Goal: Use online tool/utility: Utilize a website feature to perform a specific function

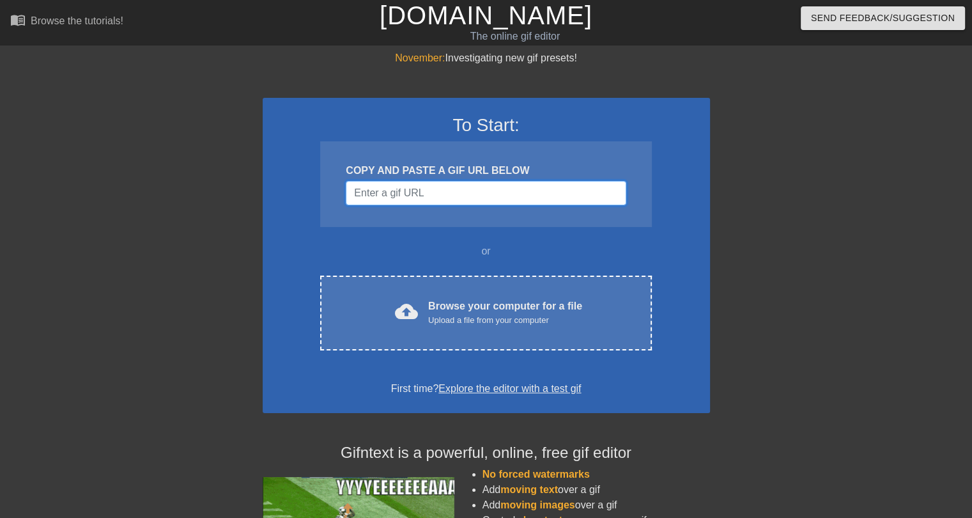
click at [434, 194] on input "Username" at bounding box center [486, 193] width 280 height 24
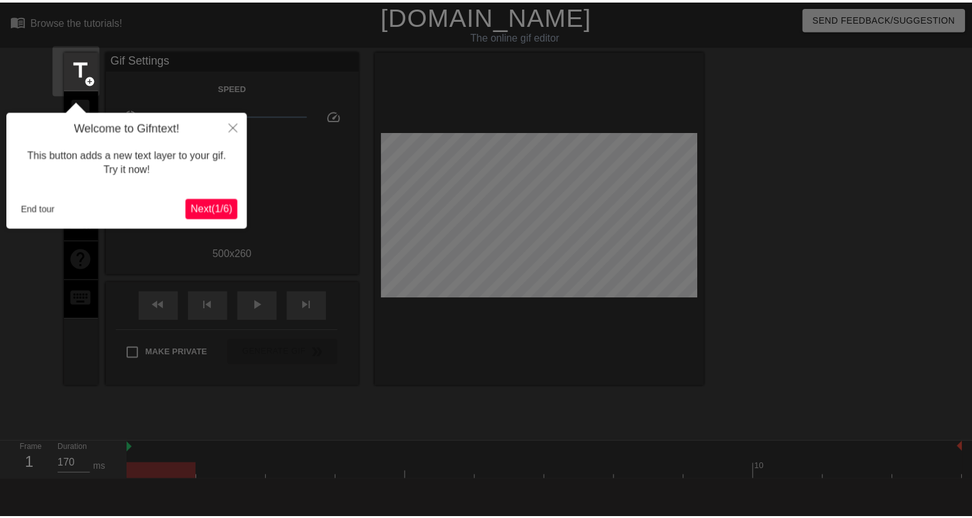
scroll to position [31, 0]
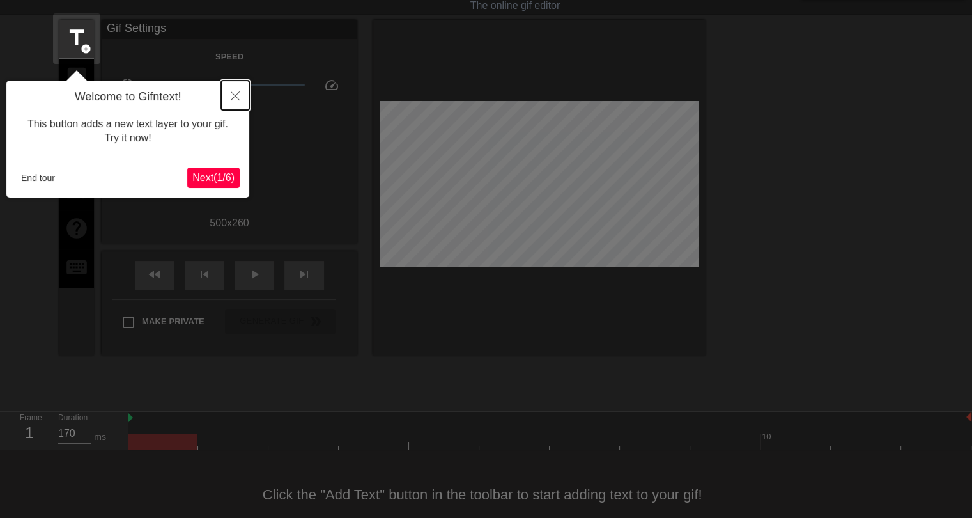
click at [233, 93] on icon "Close" at bounding box center [235, 95] width 9 height 9
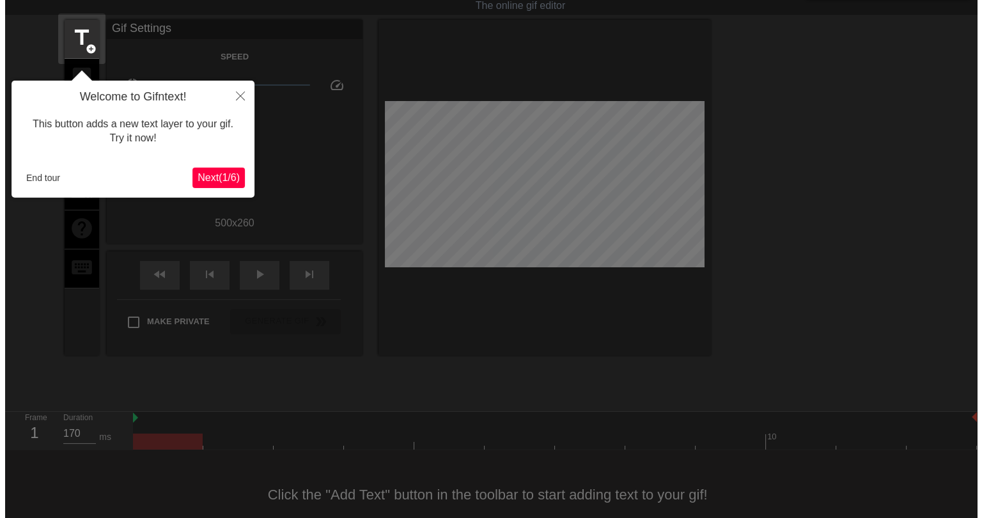
scroll to position [0, 0]
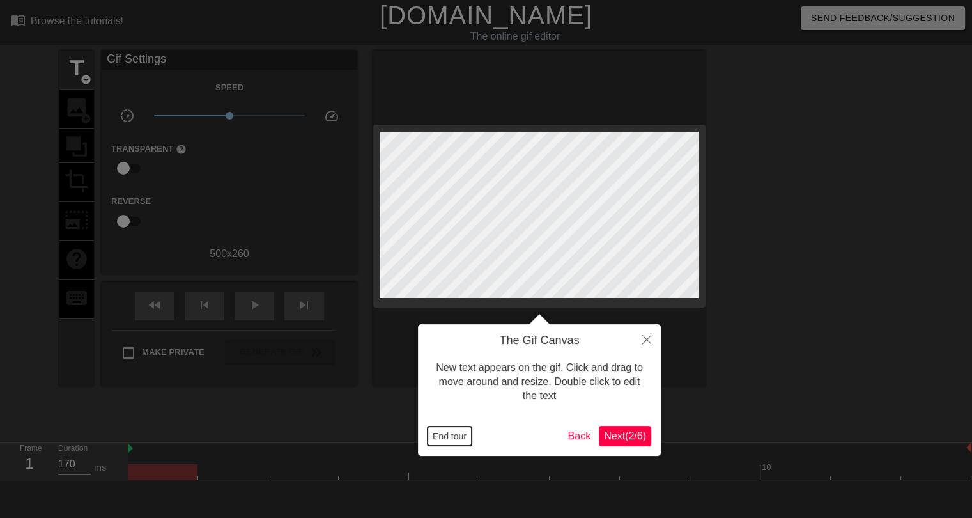
click at [458, 444] on button "End tour" at bounding box center [450, 435] width 44 height 19
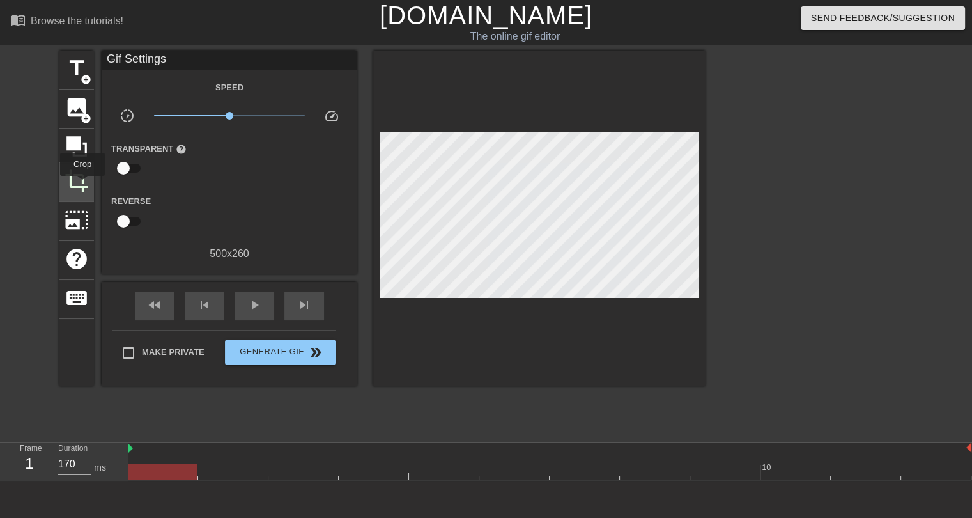
click at [82, 185] on span "crop" at bounding box center [77, 181] width 24 height 24
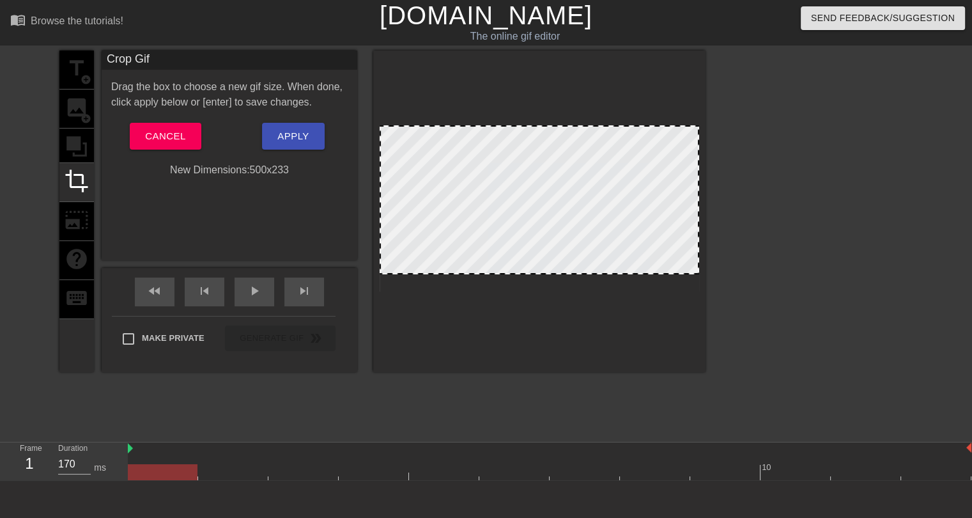
drag, startPoint x: 683, startPoint y: 290, endPoint x: 688, endPoint y: 273, distance: 17.4
click at [72, 67] on div "title add_circle image add_circle crop photo_size_select_large help keyboard" at bounding box center [76, 212] width 35 height 322
click at [296, 134] on span "Apply" at bounding box center [292, 136] width 31 height 17
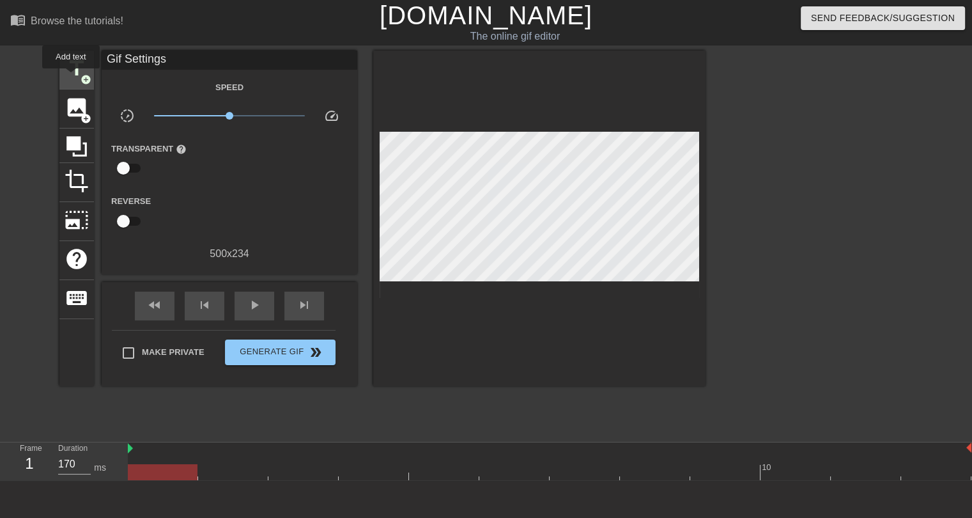
click at [72, 76] on span "title" at bounding box center [77, 68] width 24 height 24
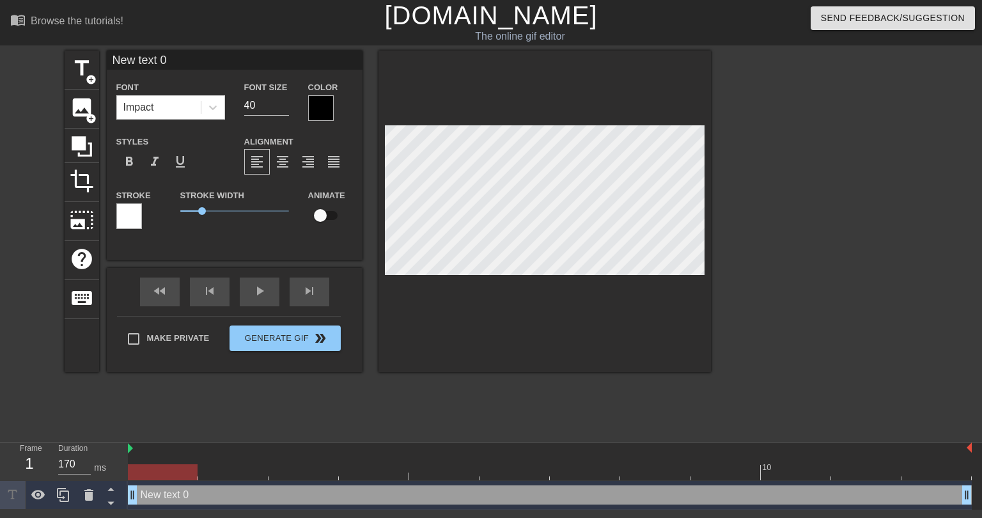
scroll to position [1, 3]
type input "0"
type textarea "0"
type input "M"
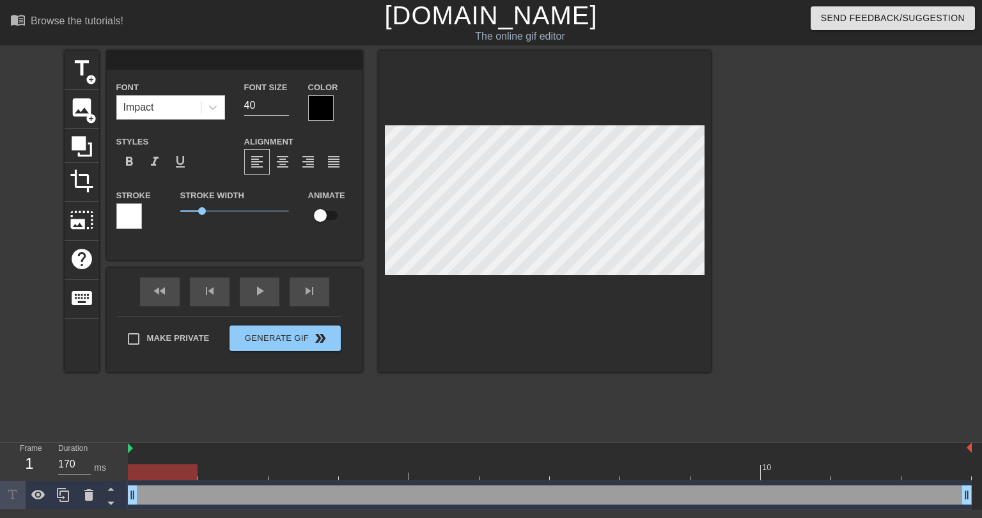
type textarea "M"
type input "N"
type textarea "N"
type input "No"
type textarea "No"
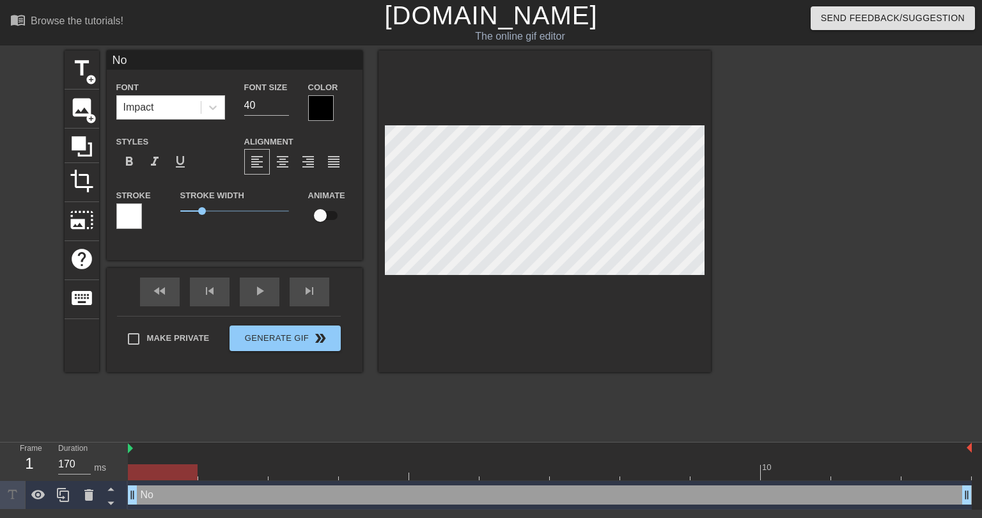
type input "Nov"
type textarea "Nov"
type input "Nova"
type textarea "Nova"
type input "Nova!"
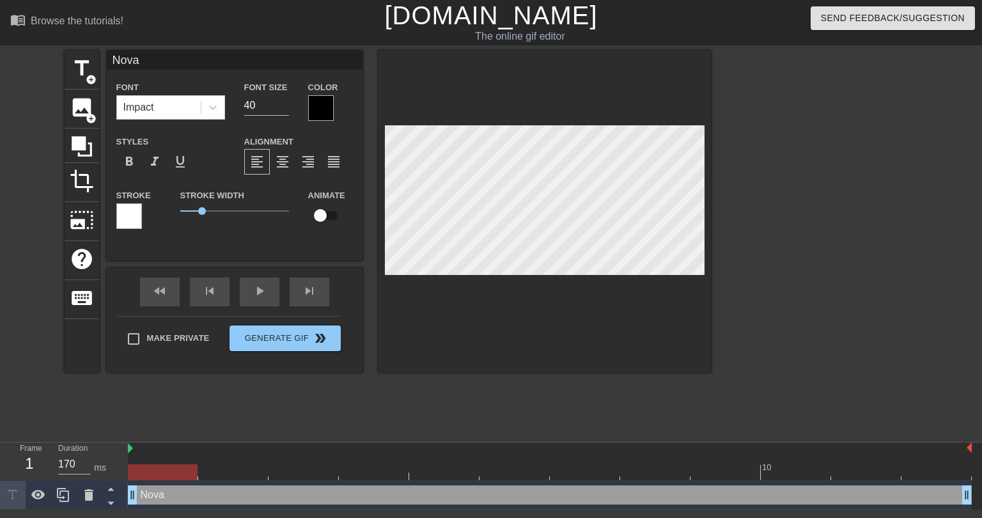
type textarea "Nova!"
type input "Nova"
type textarea "Nova"
type input "Nov"
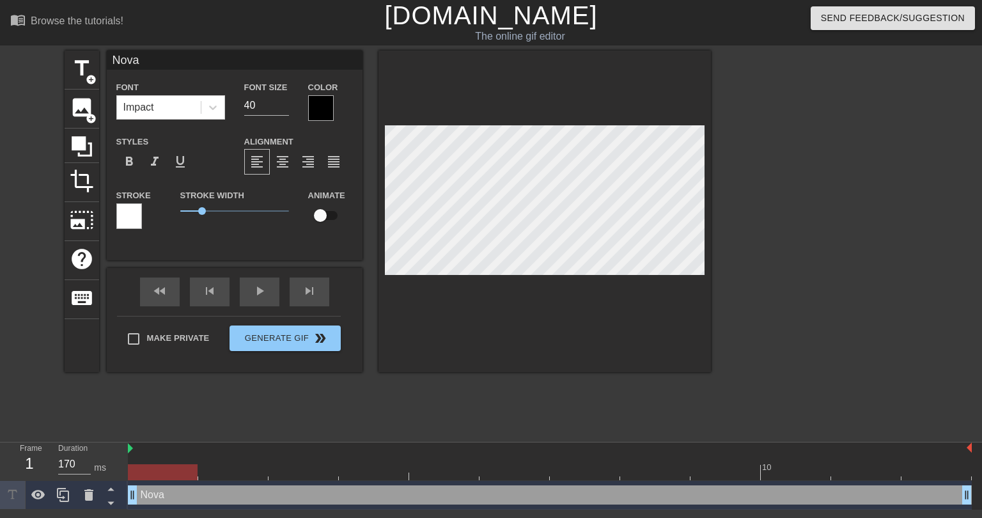
type textarea "Nov"
type input "No"
type textarea "No"
type input "N"
type textarea "N"
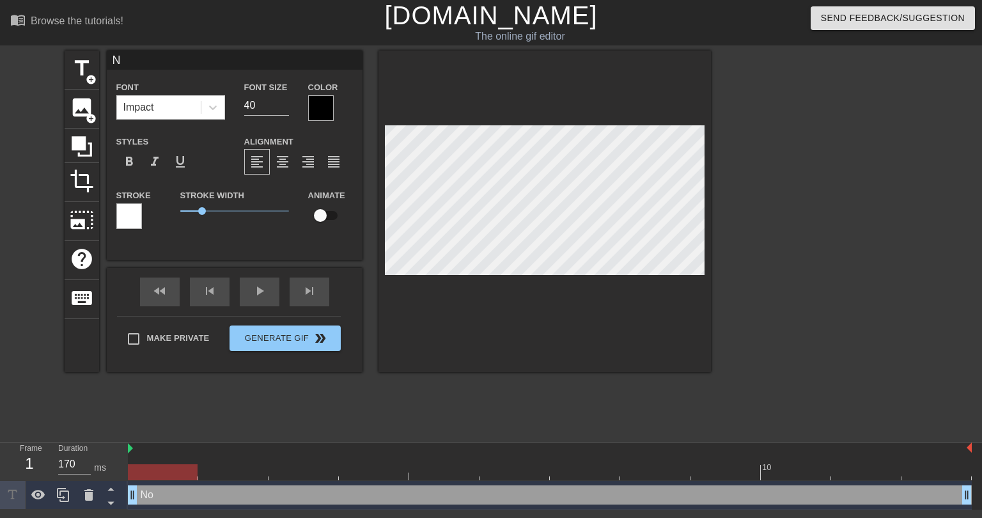
type input "NO"
type textarea "NO"
type input "NOV"
type textarea "NOV"
type input "NOVA"
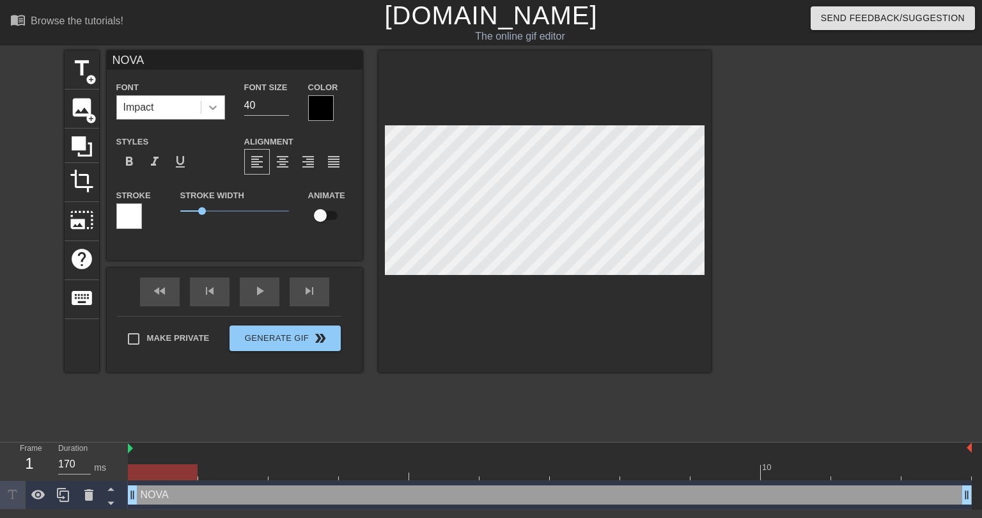
type textarea "NOVA"
click at [209, 114] on div at bounding box center [212, 107] width 23 height 23
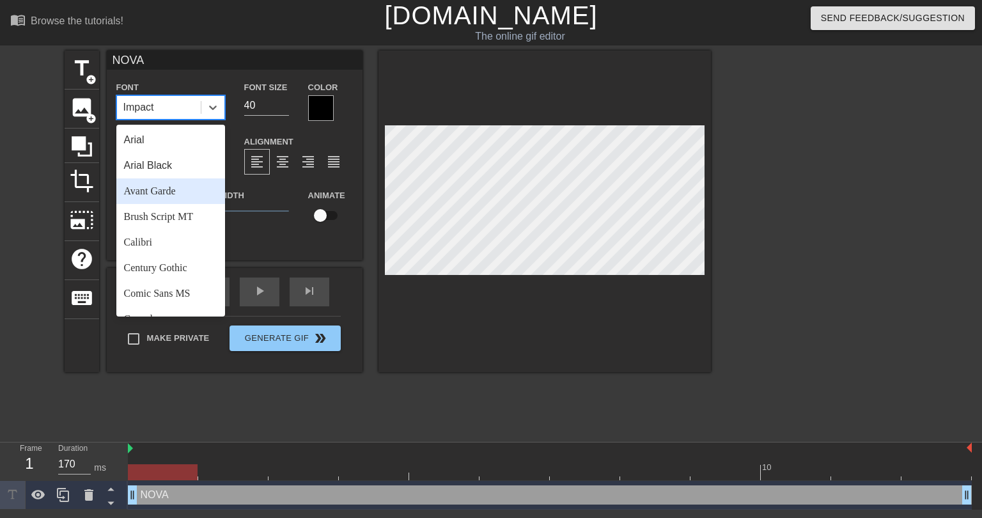
click at [174, 193] on div "Avant Garde" at bounding box center [170, 191] width 109 height 26
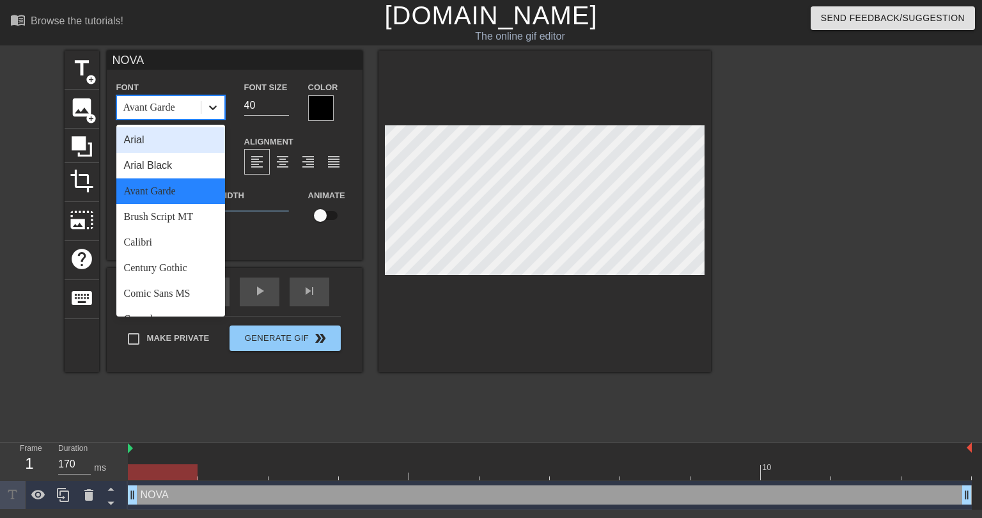
click at [203, 116] on div at bounding box center [212, 107] width 23 height 23
click at [175, 152] on div "Arial" at bounding box center [170, 140] width 109 height 26
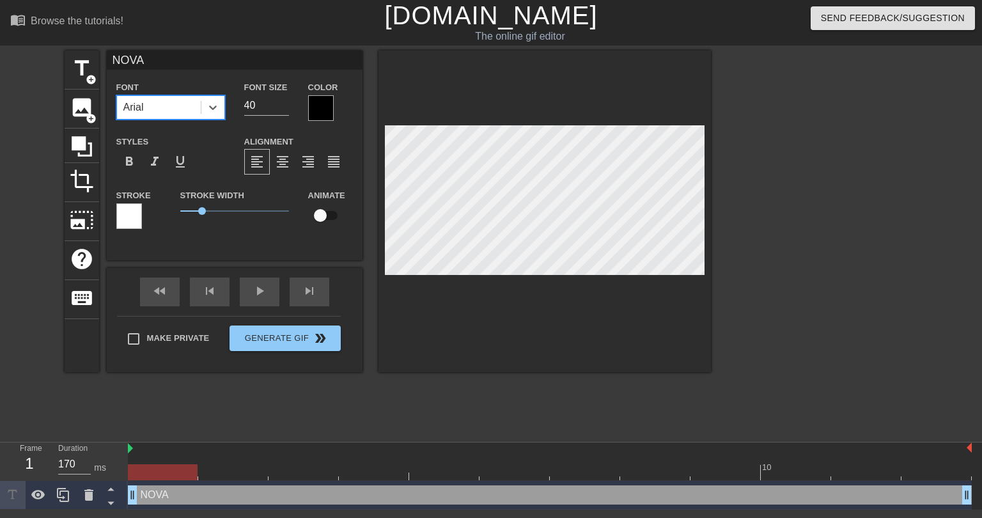
click at [198, 91] on div "Font option Arial, selected. 0 results available. Select is focused ,type to re…" at bounding box center [170, 99] width 109 height 40
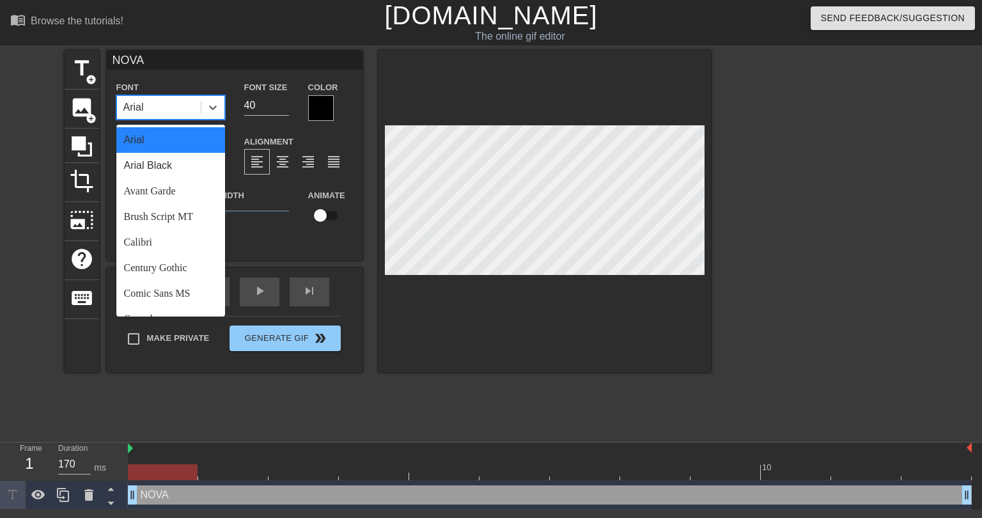
click at [196, 100] on div "Arial" at bounding box center [159, 107] width 84 height 23
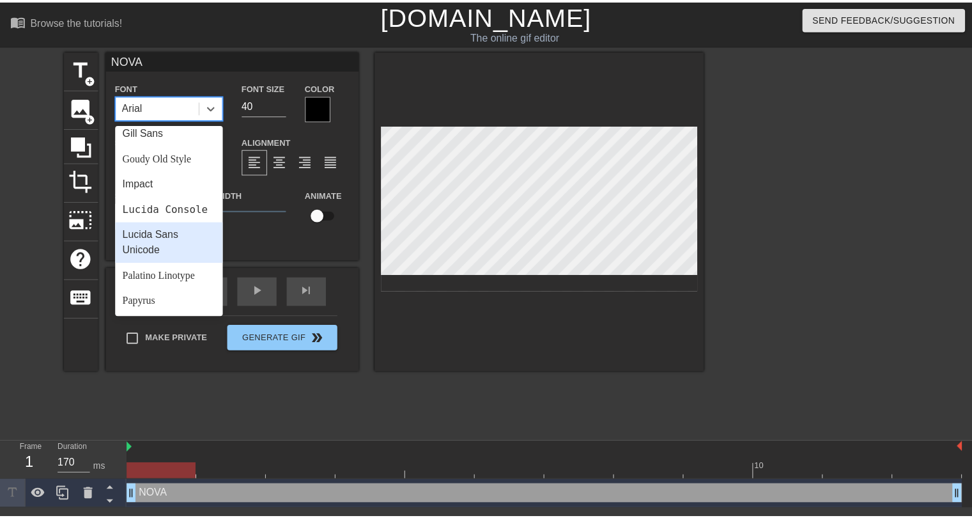
scroll to position [263, 0]
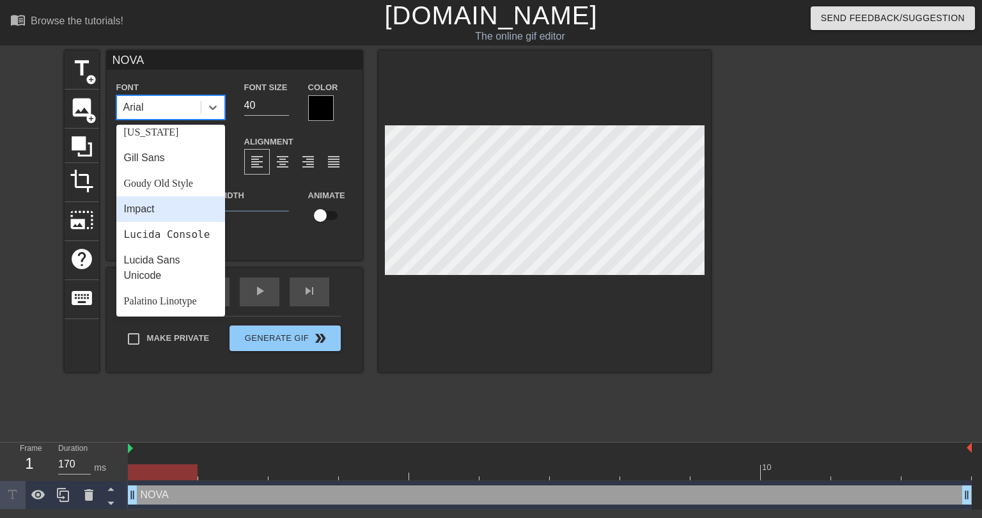
click at [164, 211] on div "Impact" at bounding box center [170, 209] width 109 height 26
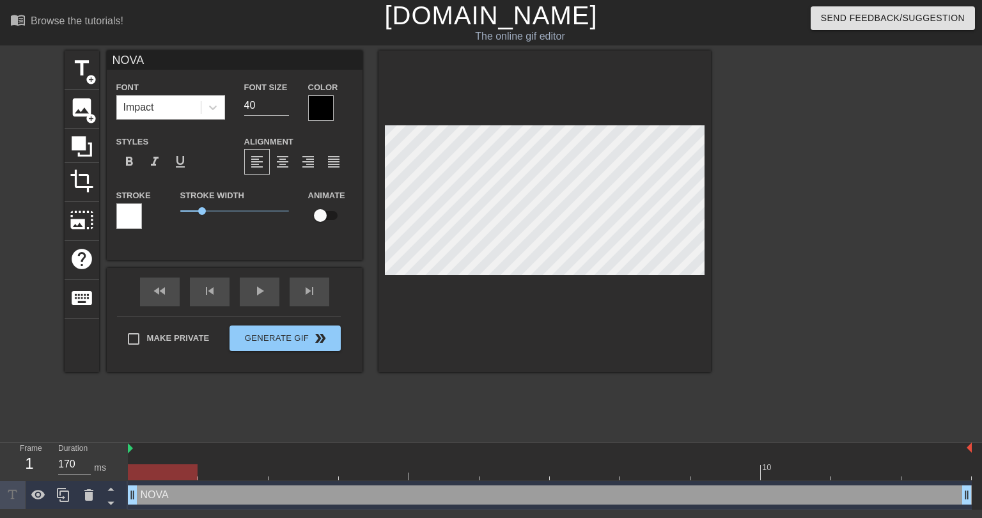
click at [309, 110] on div "Color" at bounding box center [331, 100] width 64 height 42
click at [312, 111] on div at bounding box center [321, 108] width 26 height 26
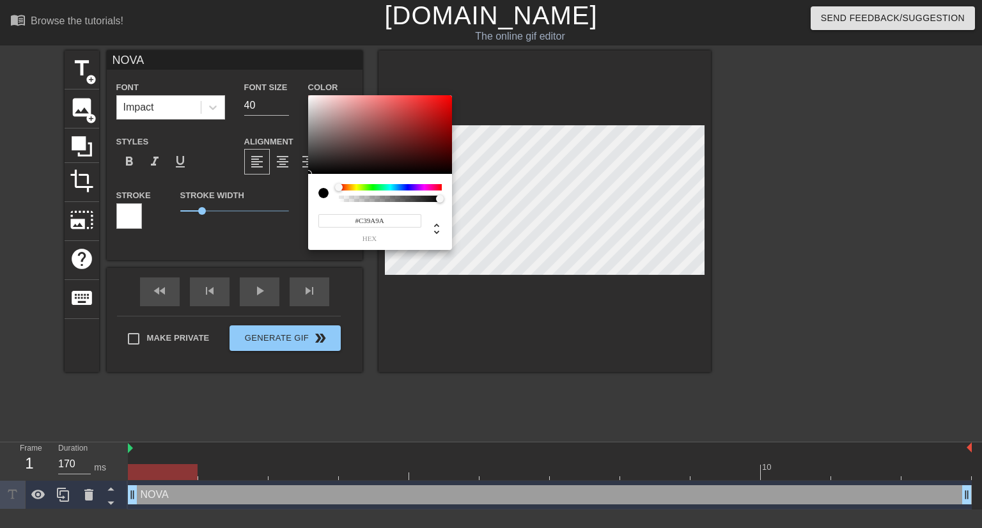
type input "#FFFFFF"
drag, startPoint x: 338, startPoint y: 114, endPoint x: 272, endPoint y: 51, distance: 90.9
click at [272, 50] on div "#FFFFFF hex" at bounding box center [491, 264] width 982 height 528
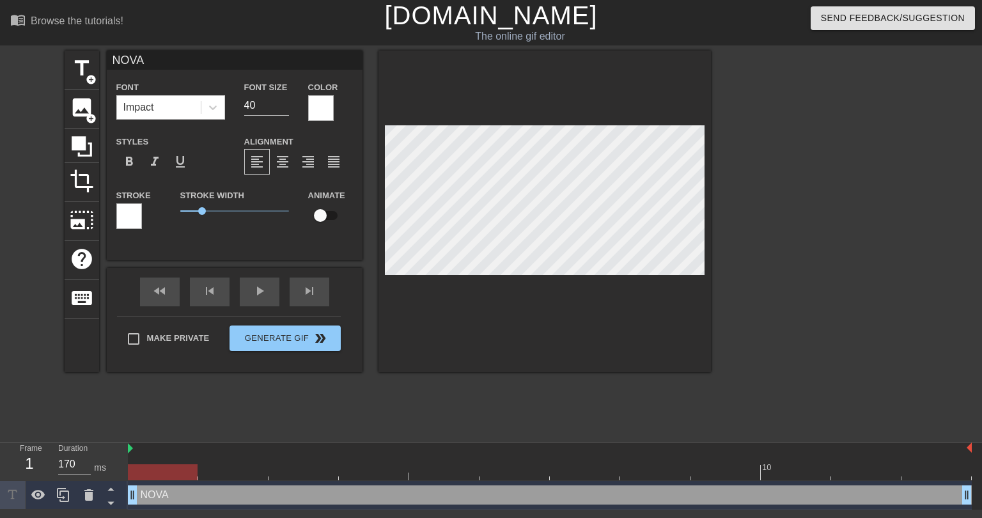
click at [323, 111] on div at bounding box center [321, 108] width 26 height 26
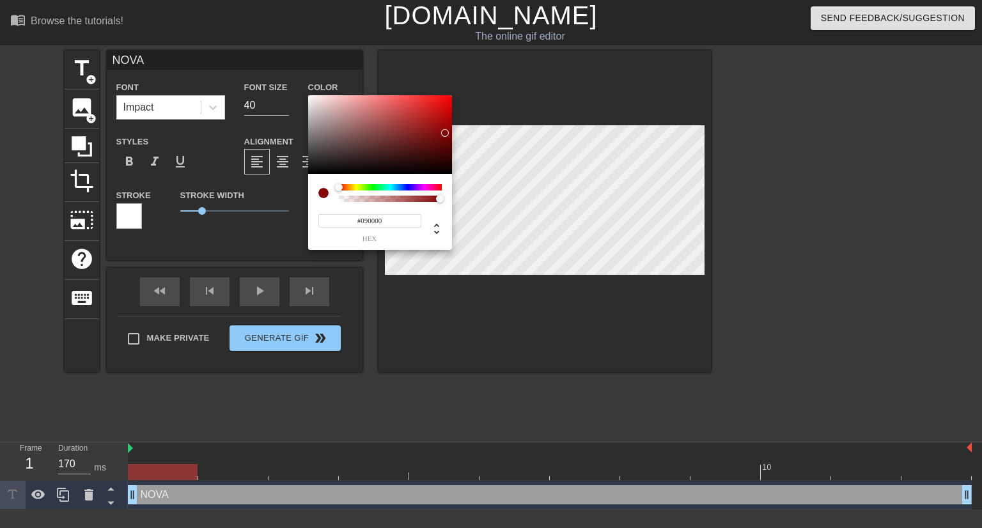
type input "#000000"
drag, startPoint x: 356, startPoint y: 176, endPoint x: 343, endPoint y: 178, distance: 13.0
click at [469, 207] on div "#000000 hex" at bounding box center [491, 264] width 982 height 528
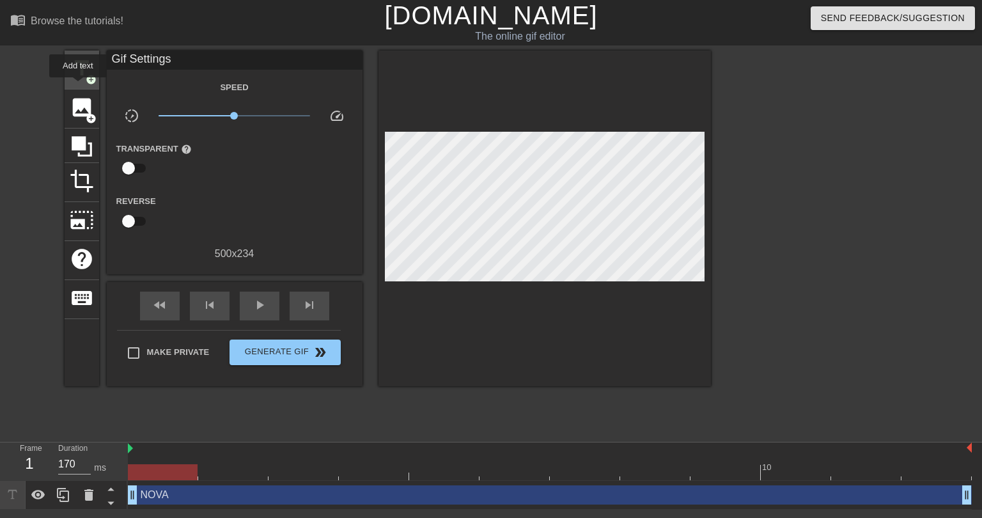
click at [78, 86] on div "title add_circle" at bounding box center [82, 70] width 35 height 39
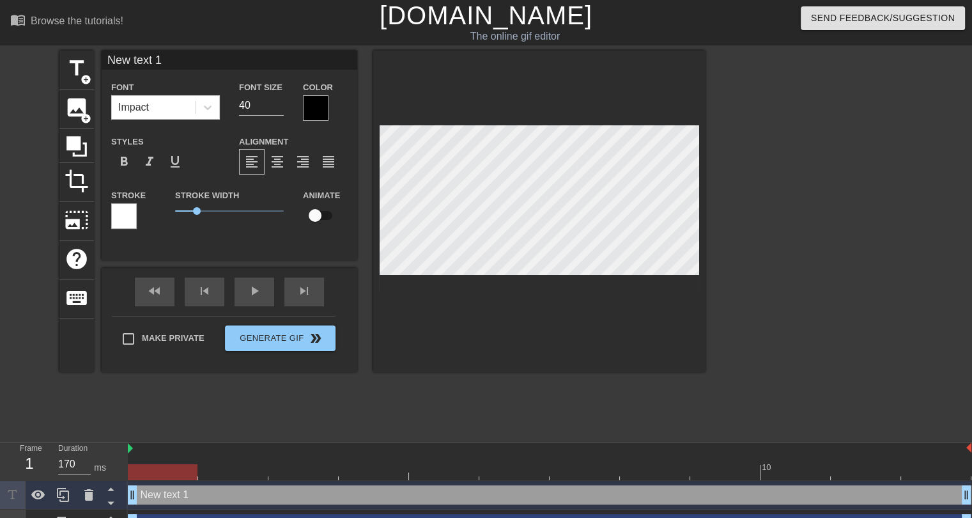
click at [133, 221] on div at bounding box center [124, 216] width 26 height 26
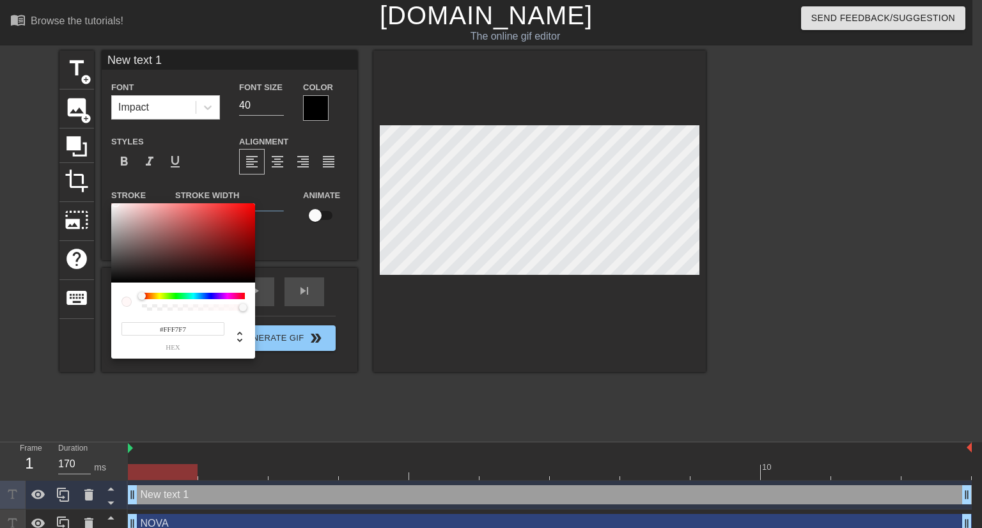
type input "#FFFFFF"
drag, startPoint x: 159, startPoint y: 237, endPoint x: 74, endPoint y: 175, distance: 105.2
click at [74, 175] on div "#FFFFFF hex" at bounding box center [491, 264] width 982 height 528
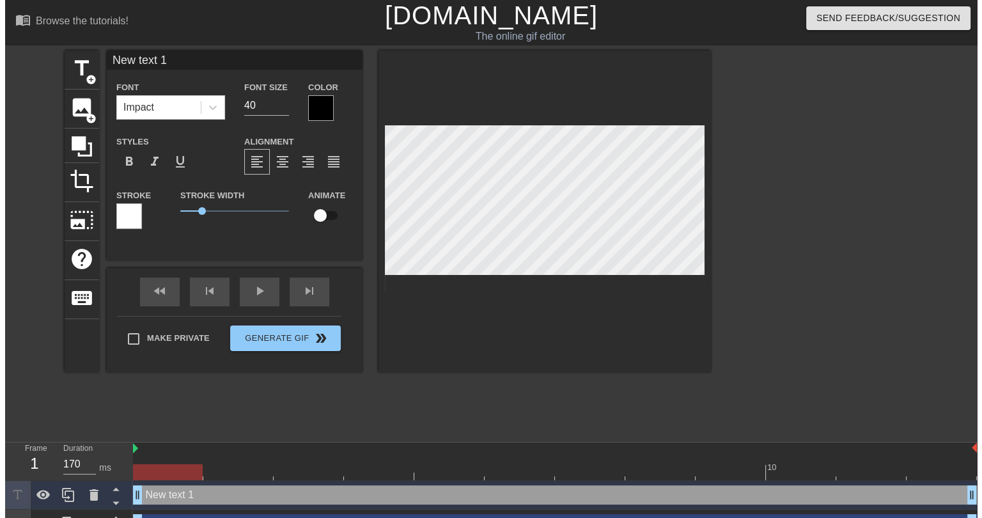
scroll to position [2, 1]
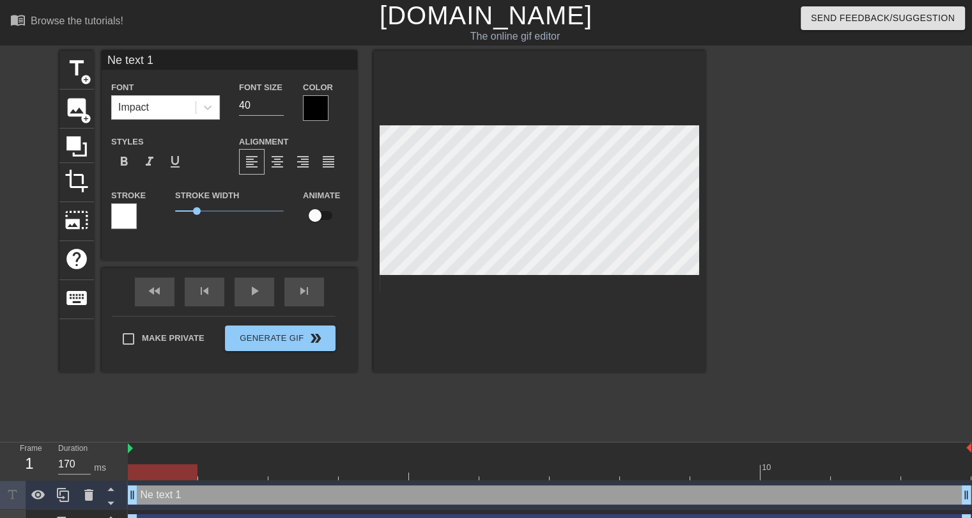
type input "Ne text 1"
type textarea "Ne text 1"
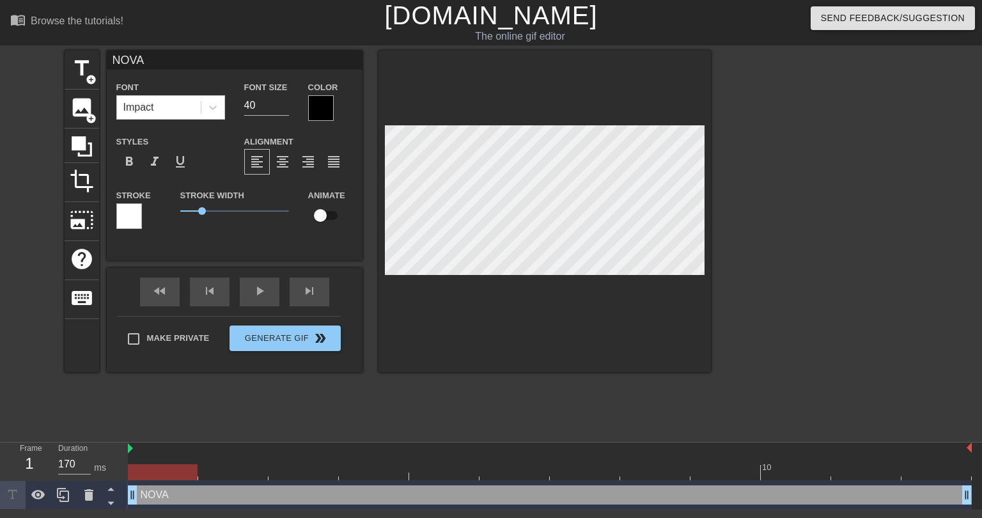
click at [318, 109] on div at bounding box center [321, 108] width 26 height 26
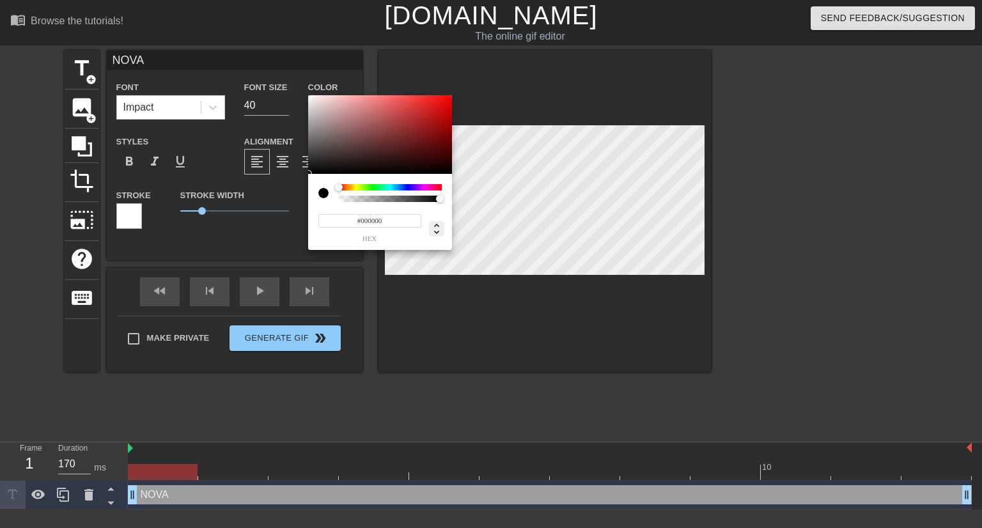
click at [433, 232] on icon at bounding box center [436, 228] width 15 height 15
type input "0"
click at [435, 229] on icon at bounding box center [436, 228] width 15 height 15
type input "0%"
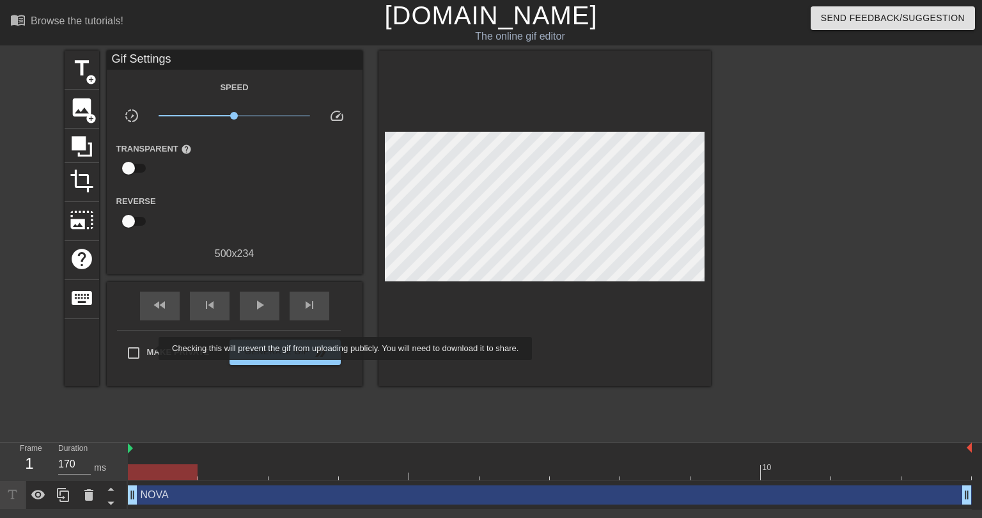
click at [150, 350] on span "Make Private" at bounding box center [178, 352] width 63 height 13
click at [147, 350] on input "Make Private" at bounding box center [133, 352] width 27 height 27
checkbox input "true"
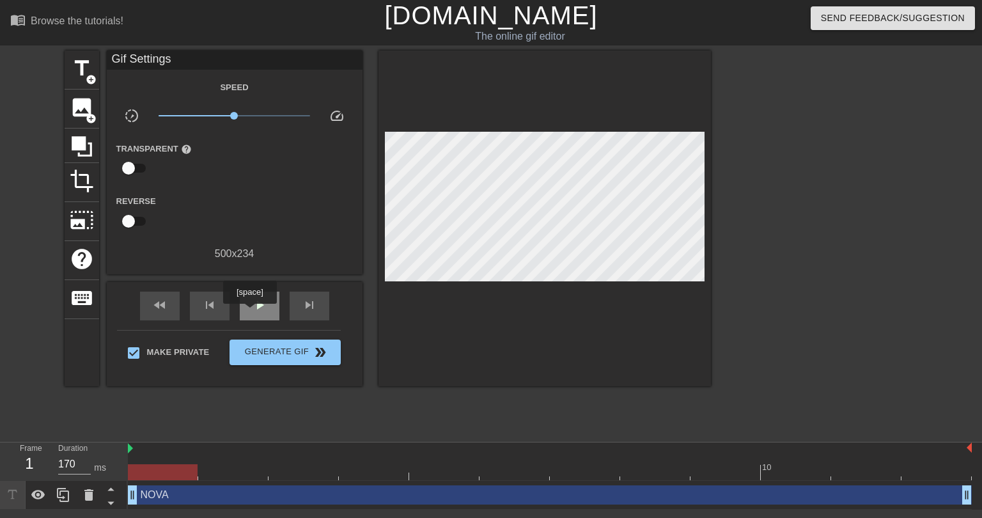
click at [249, 313] on div "play_arrow" at bounding box center [260, 306] width 40 height 29
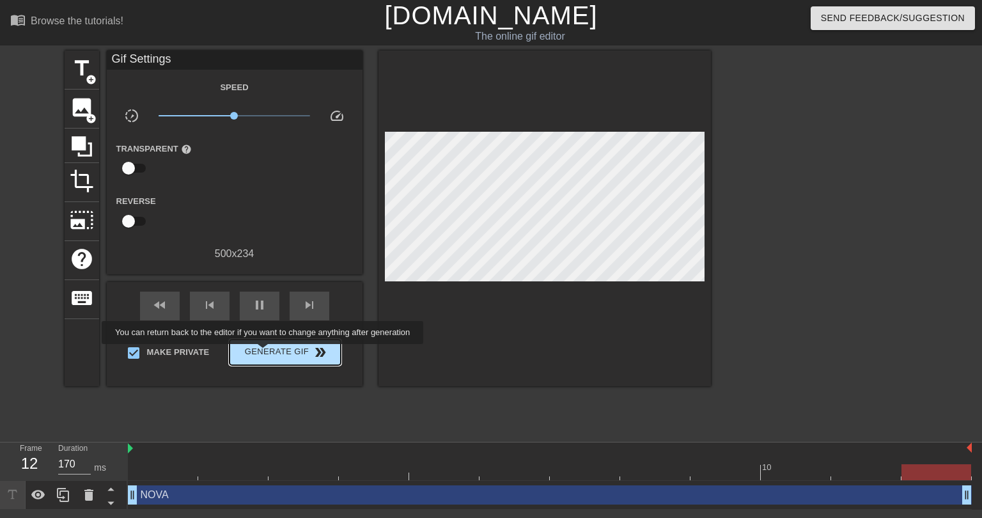
click at [264, 353] on span "Generate Gif double_arrow" at bounding box center [285, 352] width 100 height 15
